Goal: Check status: Check status

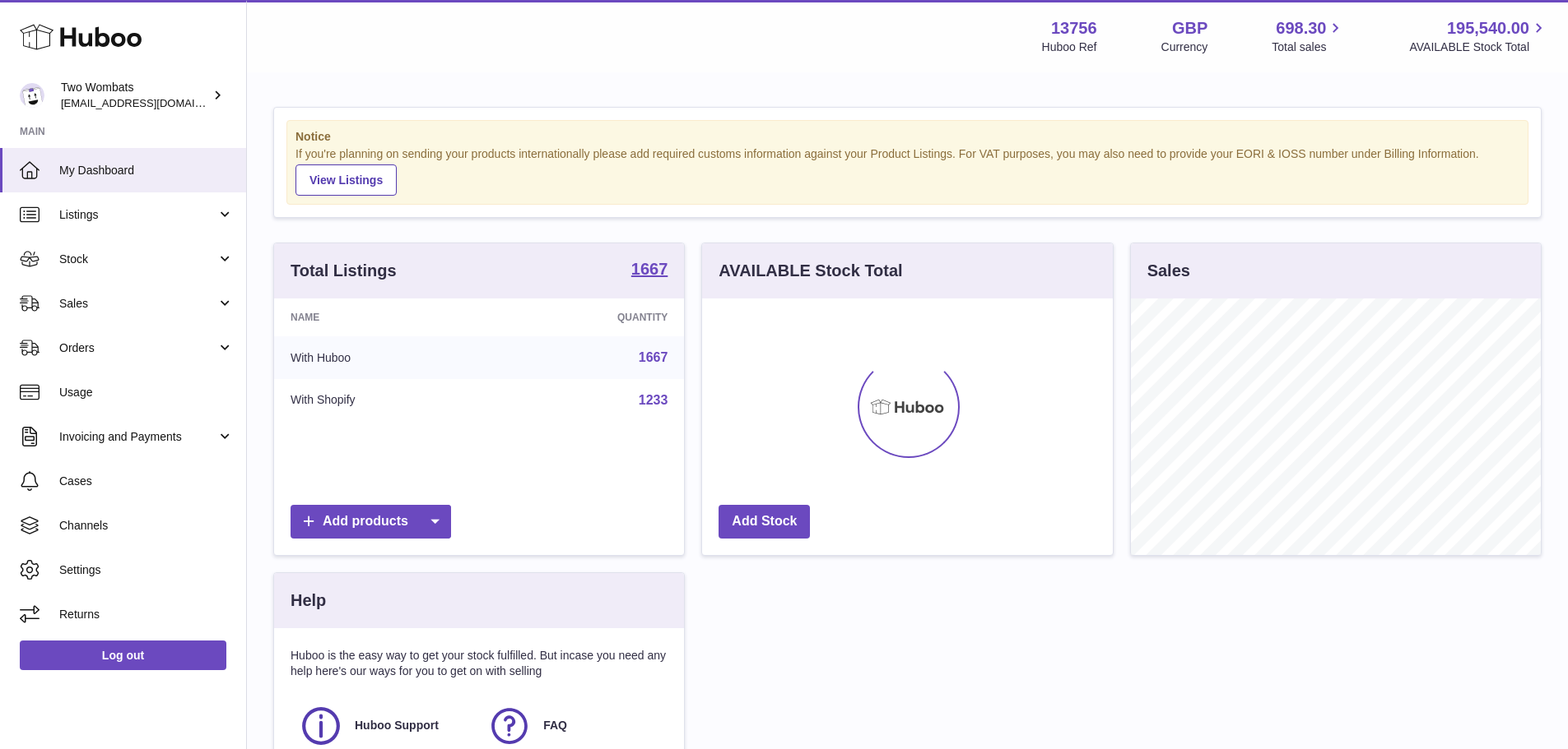
scroll to position [256, 411]
click at [136, 317] on link "Sales" at bounding box center [123, 303] width 246 height 44
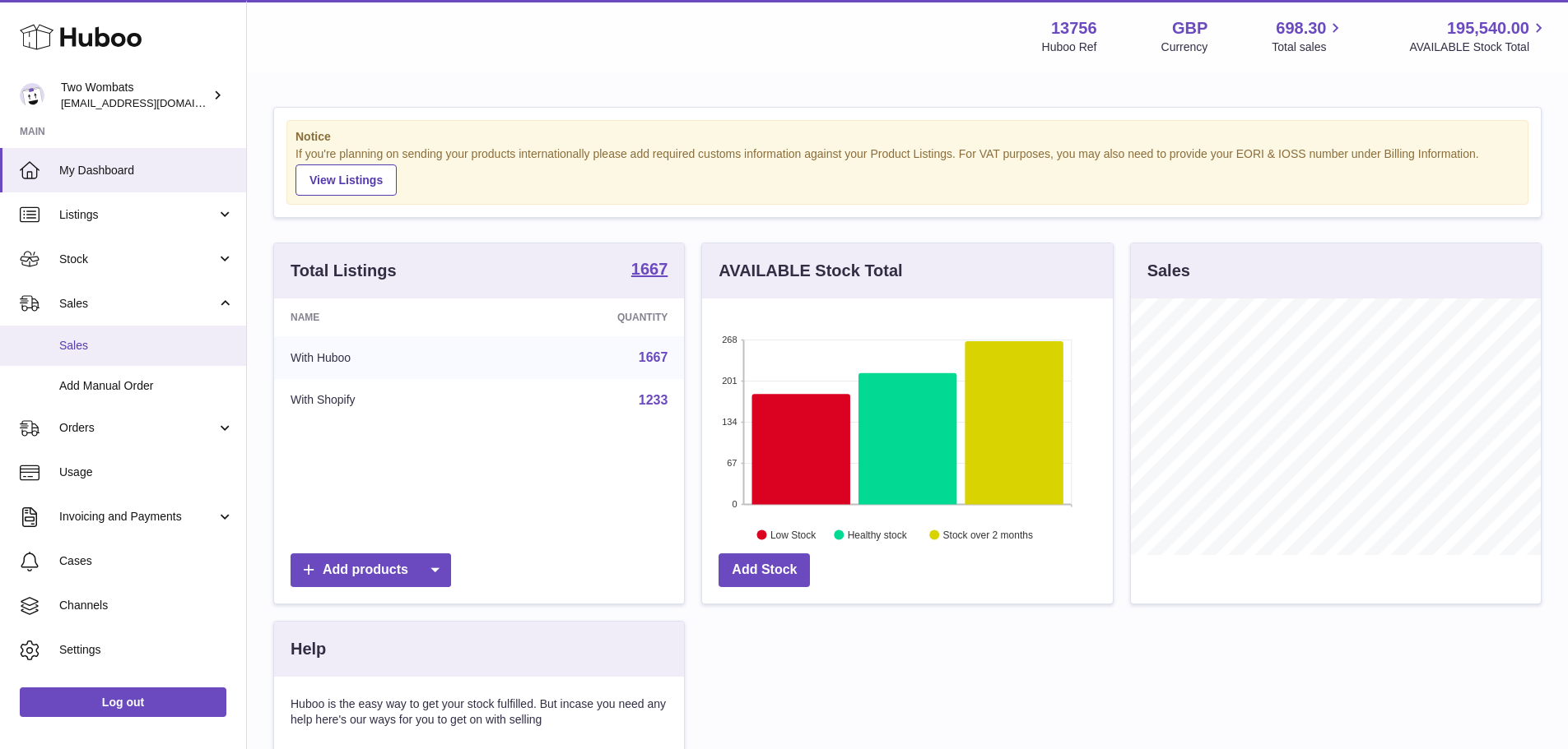
click at [129, 352] on span "Sales" at bounding box center [146, 345] width 174 height 15
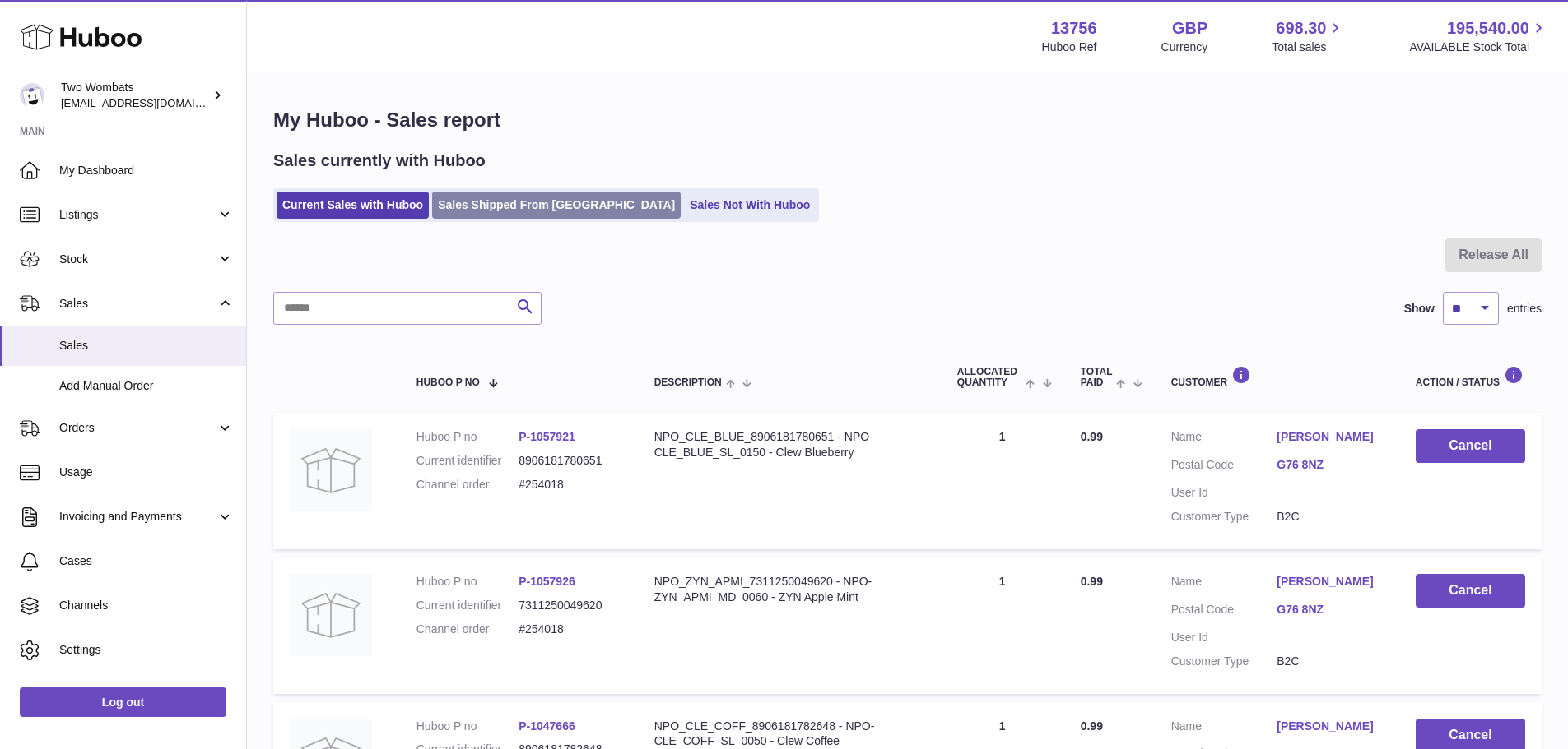
click at [569, 207] on link "Sales Shipped From [GEOGRAPHIC_DATA]" at bounding box center [556, 205] width 249 height 27
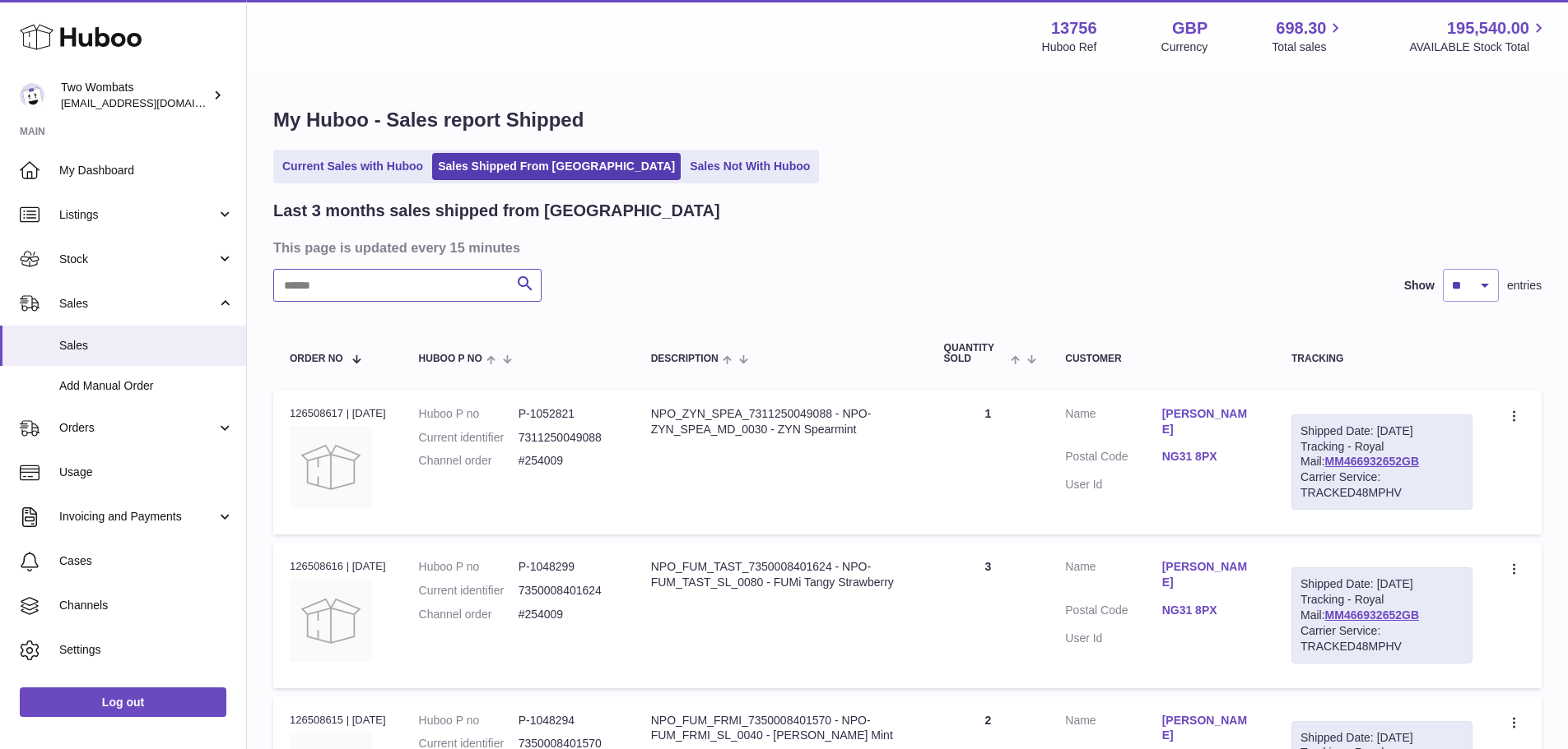
click at [468, 286] on input "text" at bounding box center [407, 285] width 268 height 33
paste input "******"
type input "******"
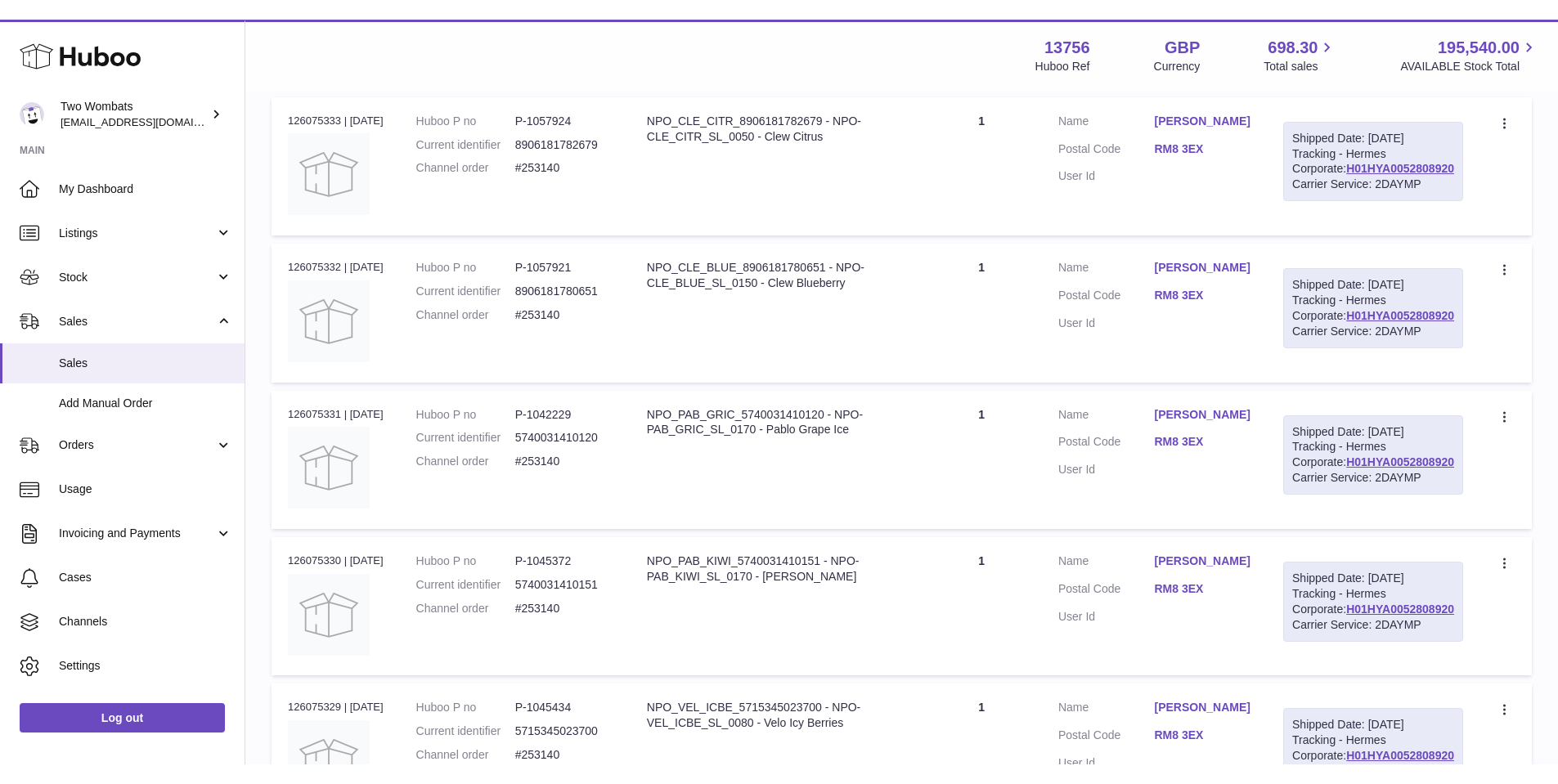
scroll to position [409, 0]
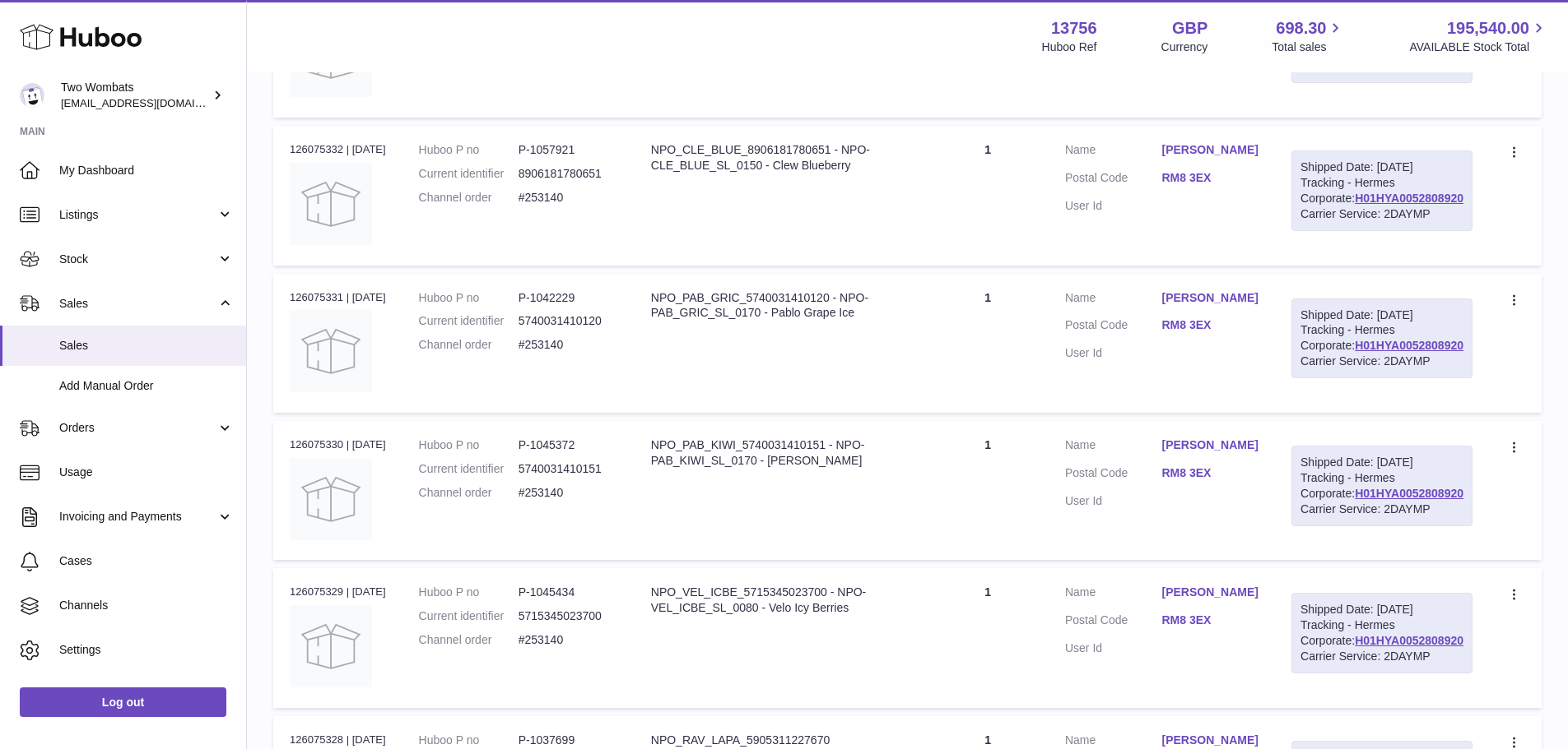
click at [562, 306] on dd "P-1042229" at bounding box center [568, 298] width 100 height 15
drag, startPoint x: 562, startPoint y: 372, endPoint x: 583, endPoint y: 349, distance: 31.1
click at [589, 346] on table "Order No Huboo P no Description Quantity Sold Customer Tracking Order no 126075…" at bounding box center [908, 680] width 1268 height 1547
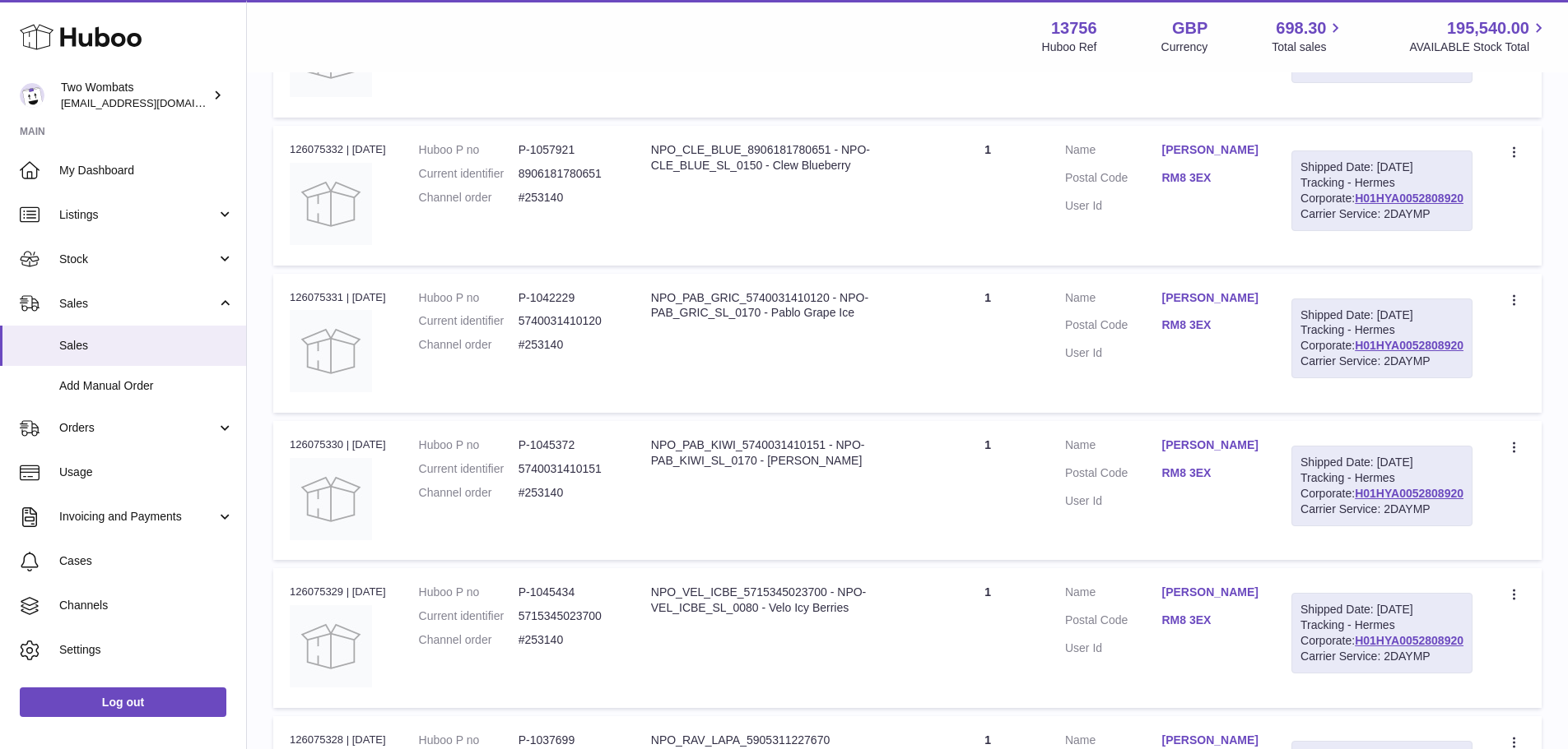
click at [566, 306] on dd "P-1042229" at bounding box center [568, 298] width 100 height 15
copy dd "1042229"
